Goal: Navigation & Orientation: Find specific page/section

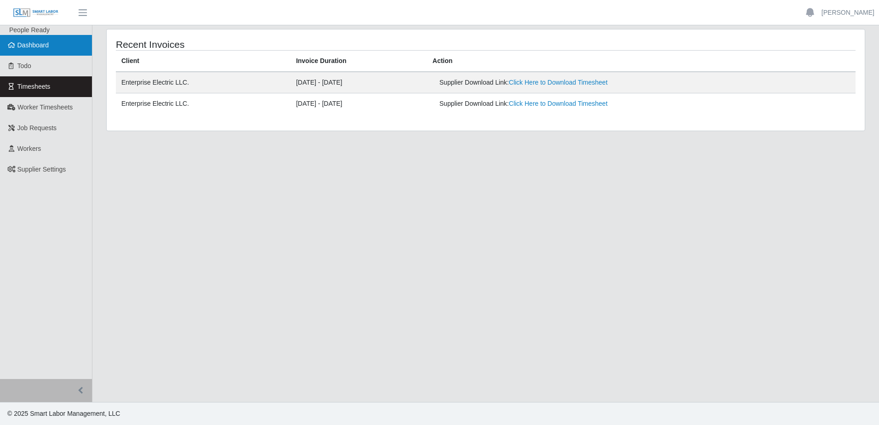
click at [55, 39] on link "Dashboard" at bounding box center [46, 45] width 92 height 21
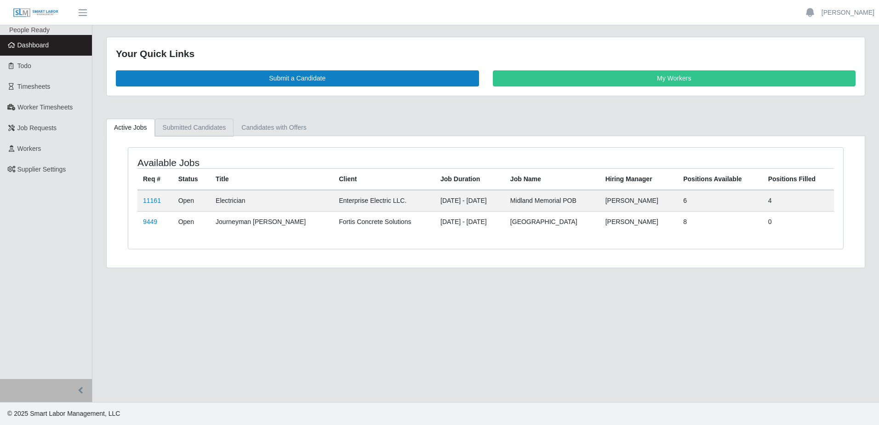
click at [206, 126] on link "Submitted Candidates" at bounding box center [194, 128] width 79 height 18
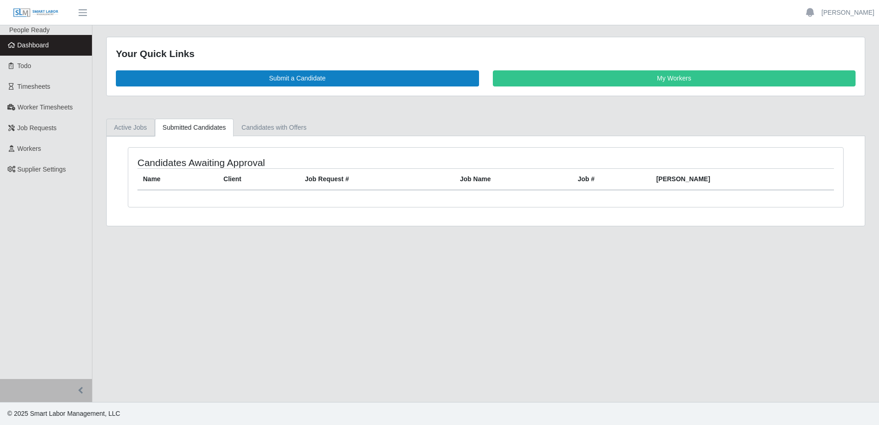
click at [142, 128] on link "Active Jobs" at bounding box center [130, 128] width 49 height 18
